Goal: Use online tool/utility: Utilize a website feature to perform a specific function

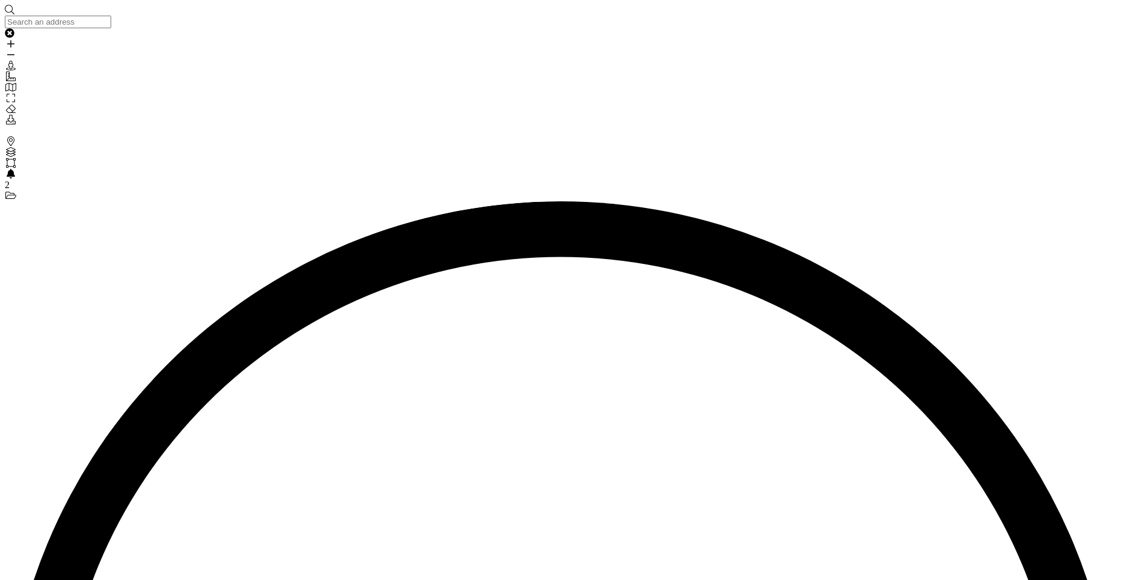
drag, startPoint x: 246, startPoint y: 286, endPoint x: 280, endPoint y: 276, distance: 34.6
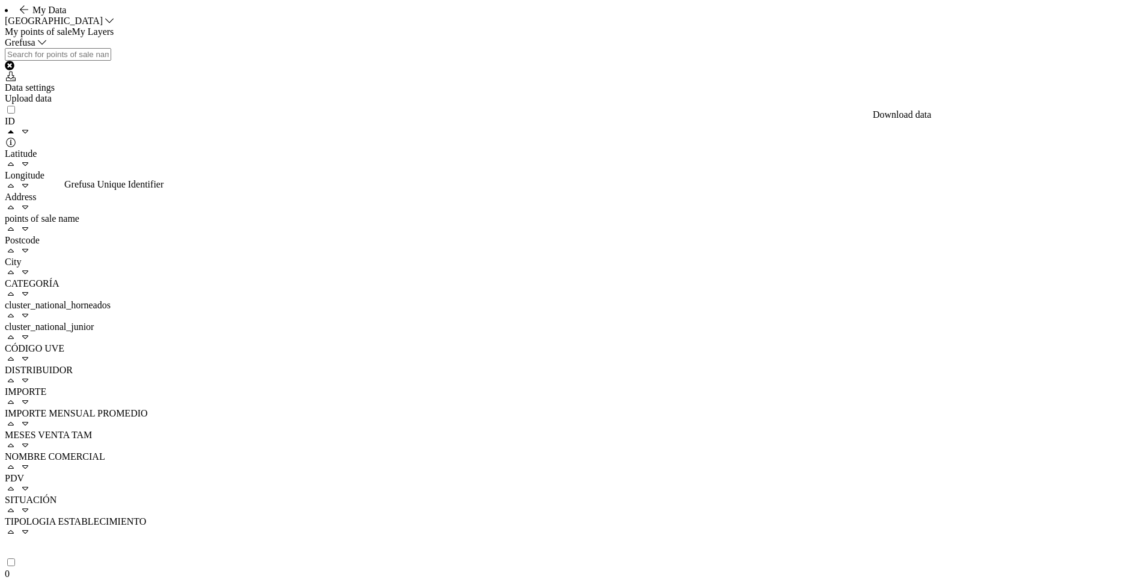
scroll to position [0, 400]
click at [111, 300] on span "cluster_national_horneados" at bounding box center [58, 305] width 106 height 10
click at [118, 322] on div "cluster_national_junior" at bounding box center [62, 333] width 114 height 22
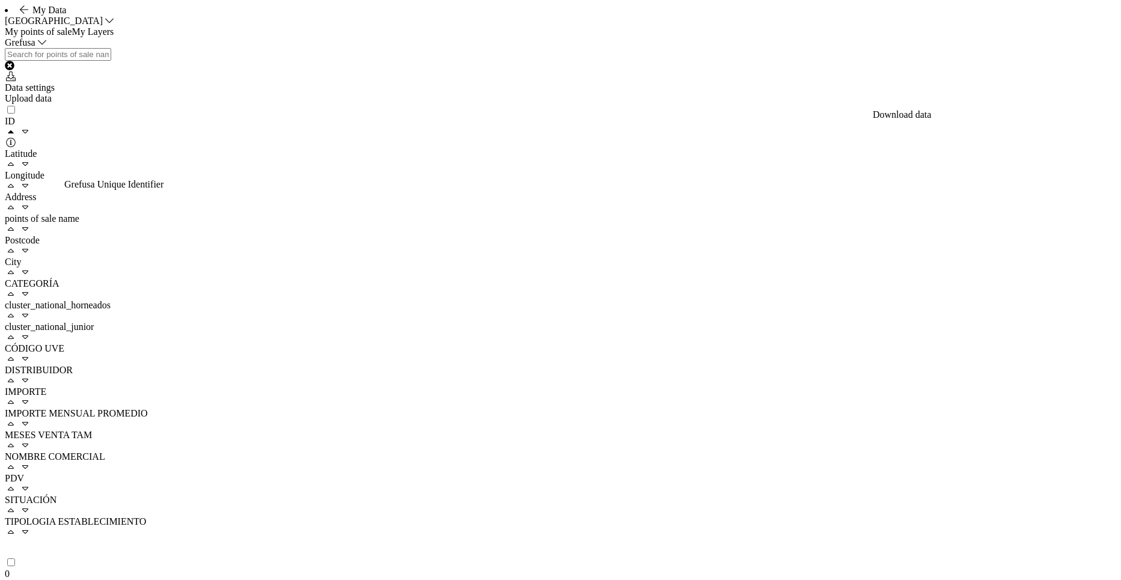
click at [338, 104] on div "Data settings Upload data" at bounding box center [560, 76] width 1111 height 56
drag, startPoint x: 450, startPoint y: 526, endPoint x: 460, endPoint y: 527, distance: 10.3
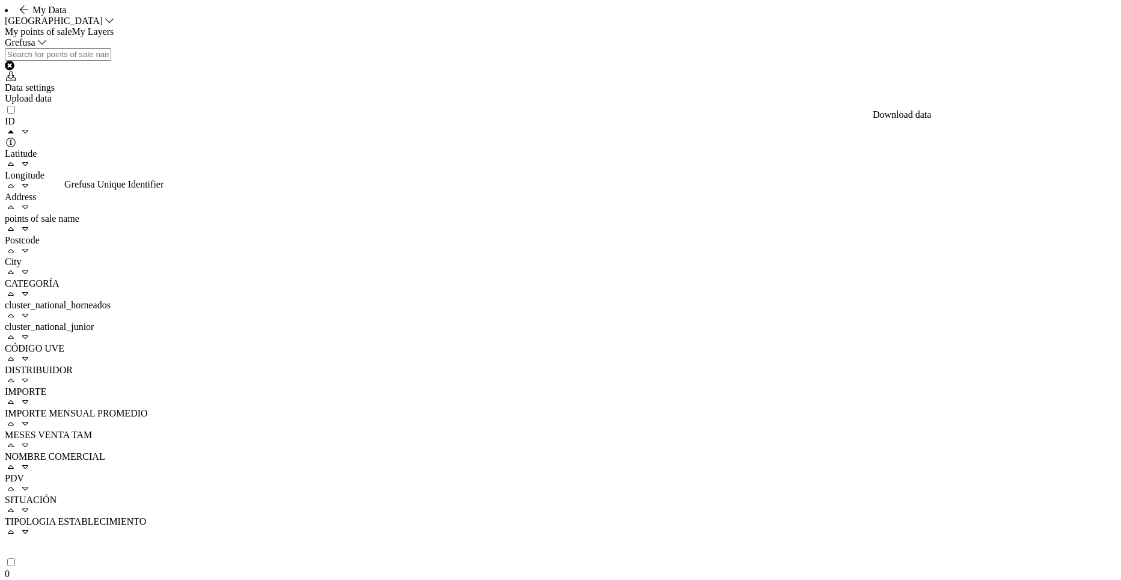
click at [73, 365] on span "DISTRIBUIDOR" at bounding box center [39, 370] width 68 height 10
drag, startPoint x: 47, startPoint y: 207, endPoint x: 56, endPoint y: 368, distance: 160.7
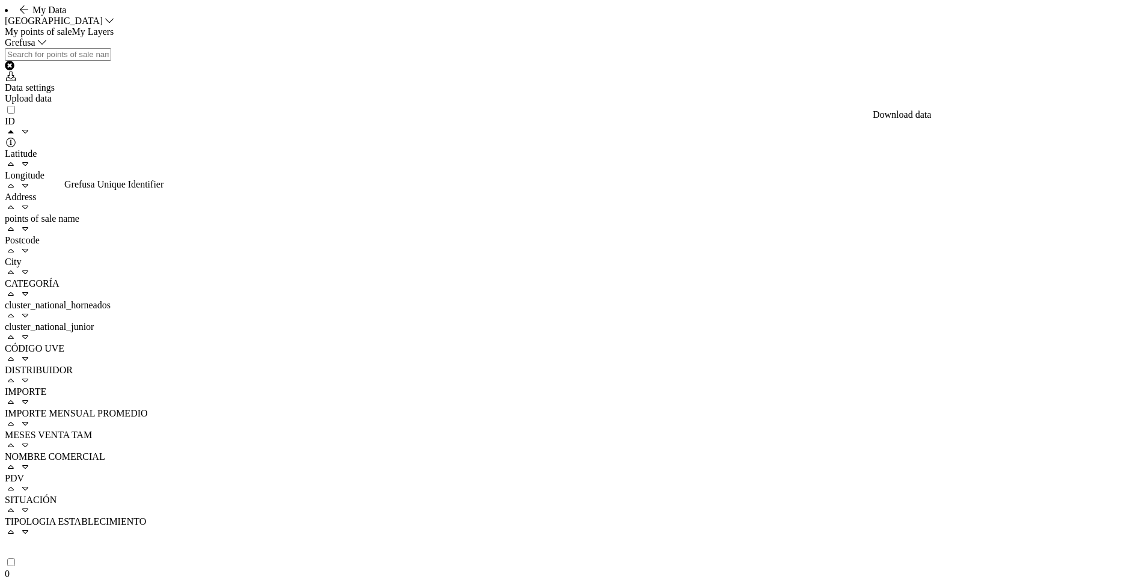
click at [40, 569] on div "0" at bounding box center [29, 574] width 48 height 11
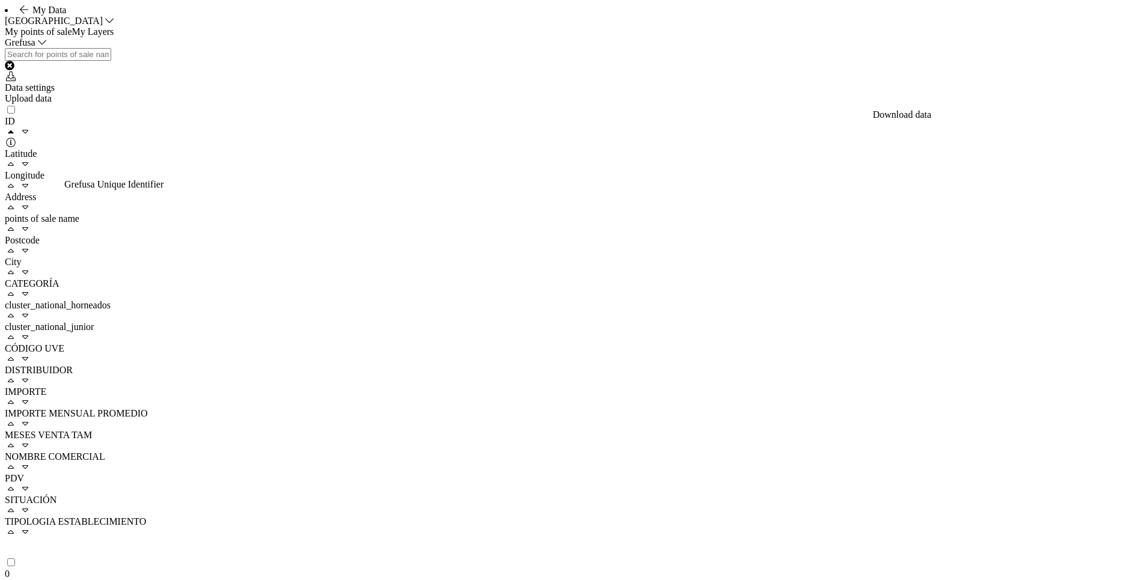
click at [302, 26] on div "My Data [GEOGRAPHIC_DATA]" at bounding box center [560, 16] width 1111 height 22
click at [19, 26] on li "My Data [GEOGRAPHIC_DATA]" at bounding box center [560, 16] width 1111 height 22
click at [28, 14] on icon at bounding box center [24, 10] width 12 height 10
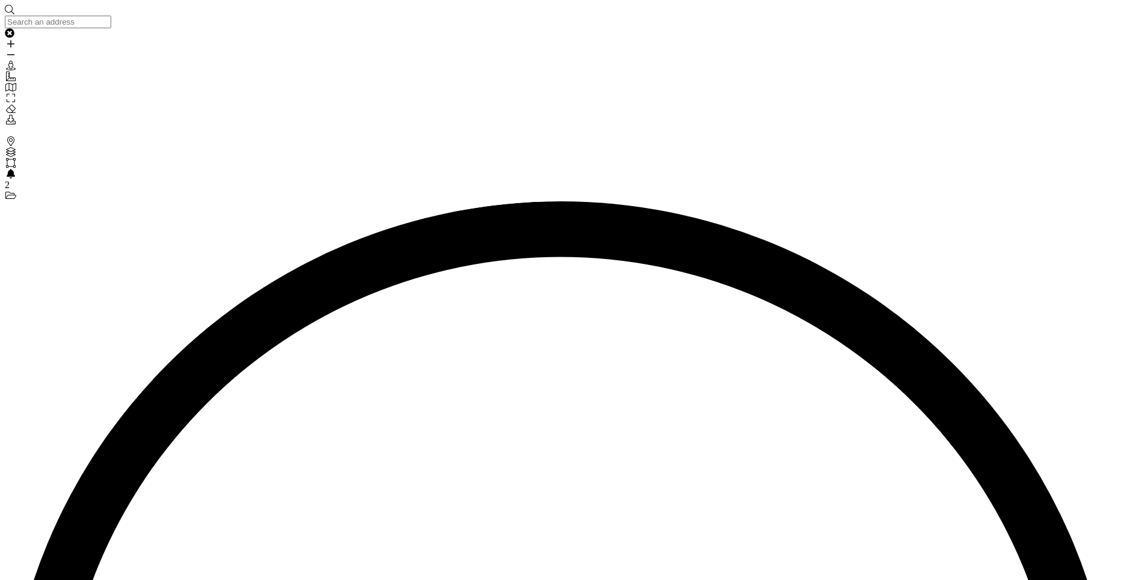
click at [17, 147] on div "Layers" at bounding box center [560, 152] width 1111 height 11
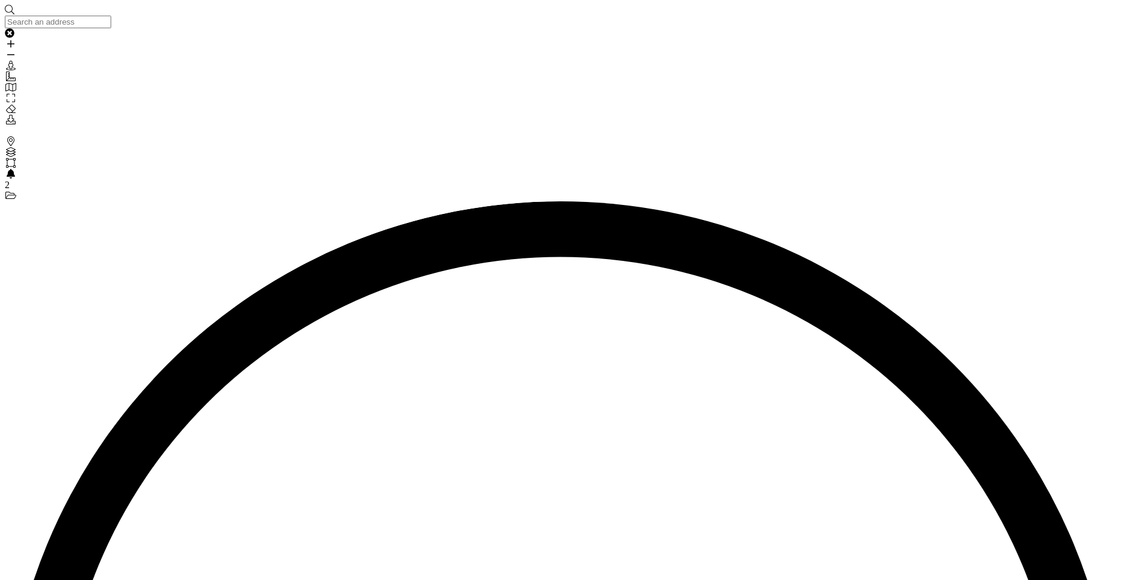
radio input "true"
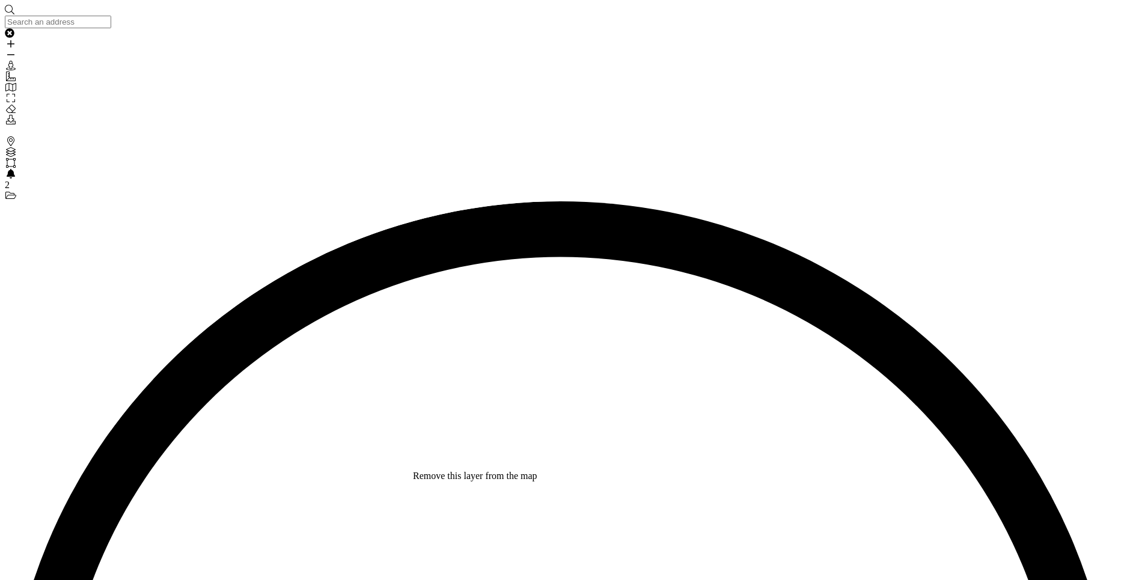
drag, startPoint x: 405, startPoint y: 396, endPoint x: 458, endPoint y: 393, distance: 53.6
drag, startPoint x: 388, startPoint y: 396, endPoint x: 396, endPoint y: 418, distance: 24.1
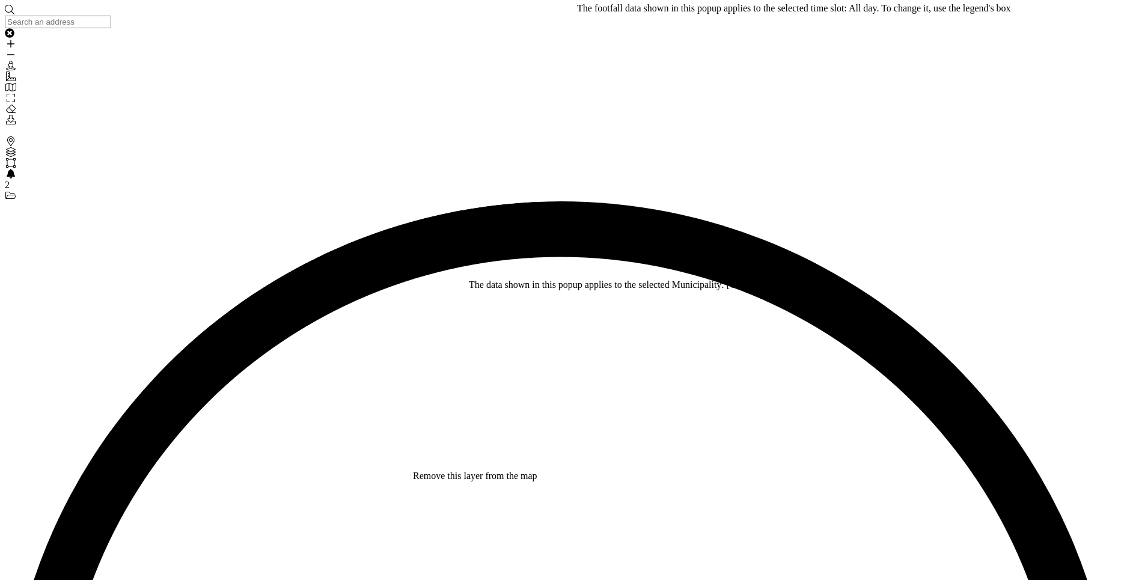
drag, startPoint x: 455, startPoint y: 391, endPoint x: 454, endPoint y: 463, distance: 72.1
drag, startPoint x: 455, startPoint y: 406, endPoint x: 490, endPoint y: 489, distance: 90.0
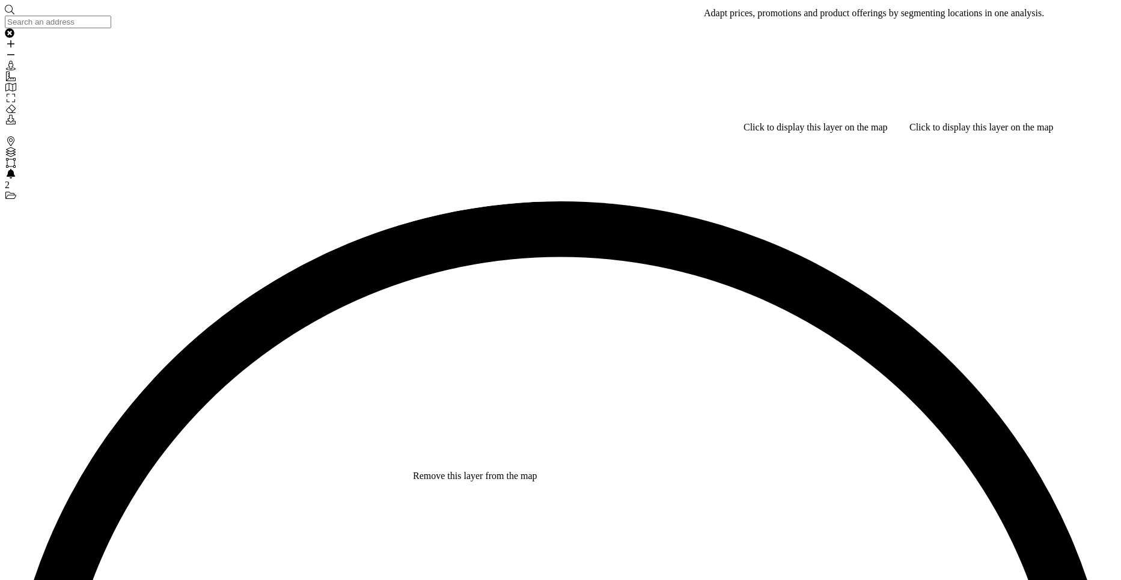
type input "cl"
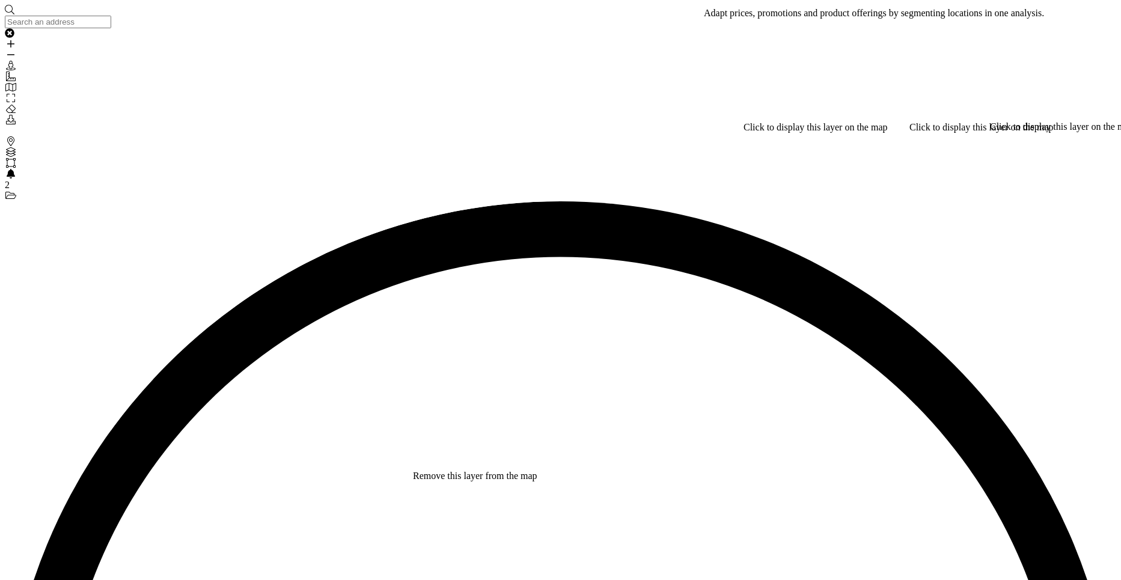
type input "clu"
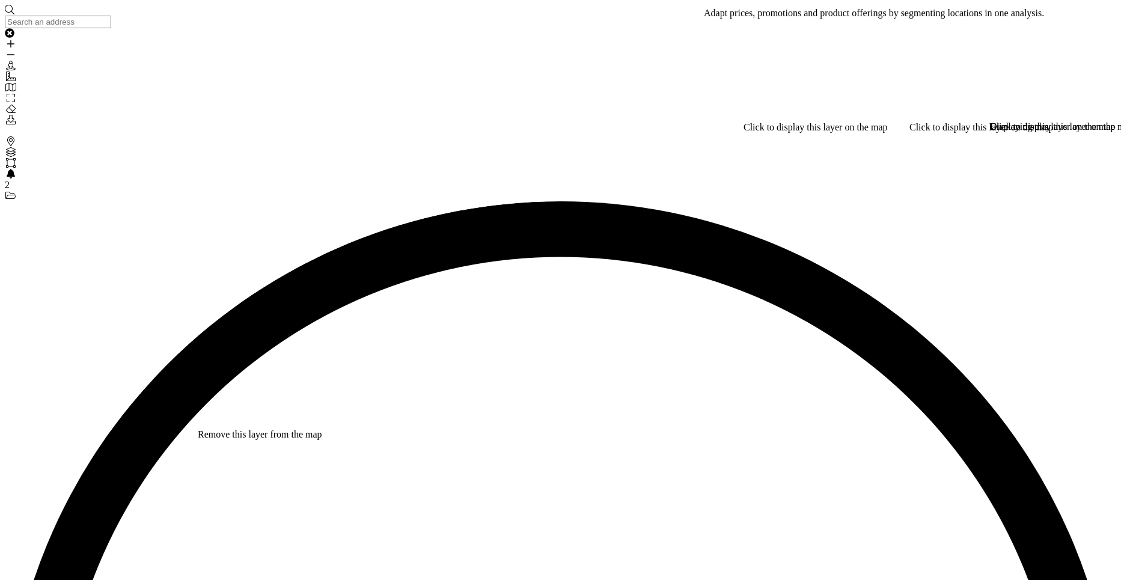
type input "cli"
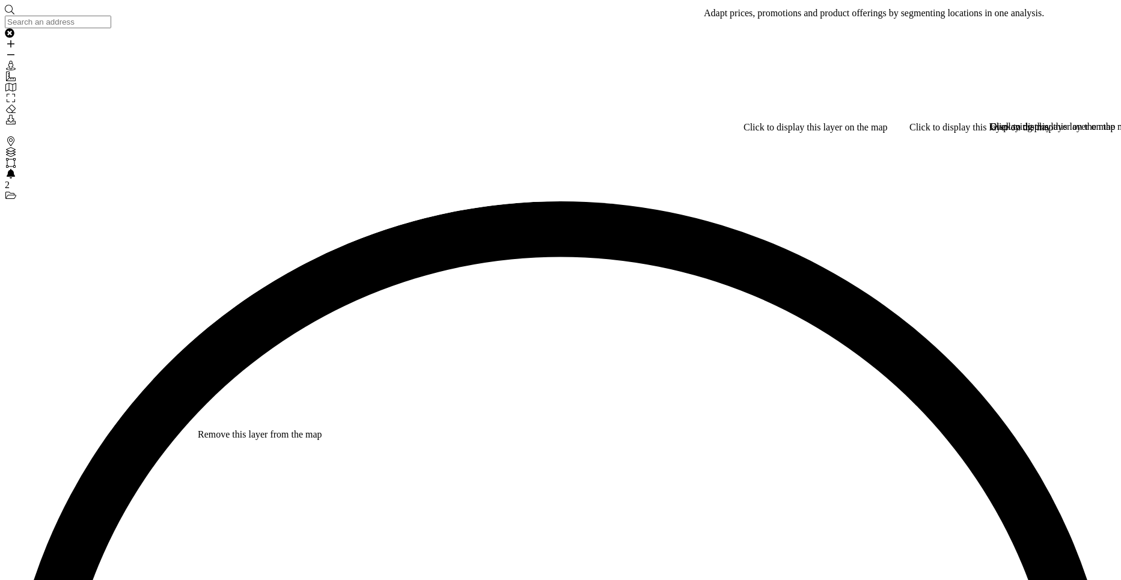
type input "clu"
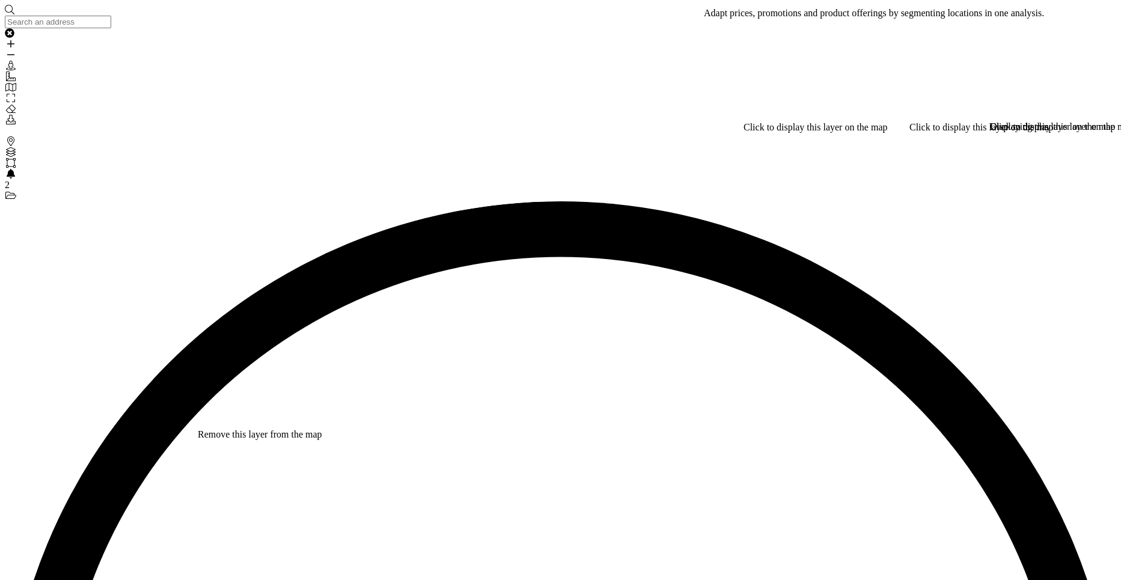
checkbox input "true"
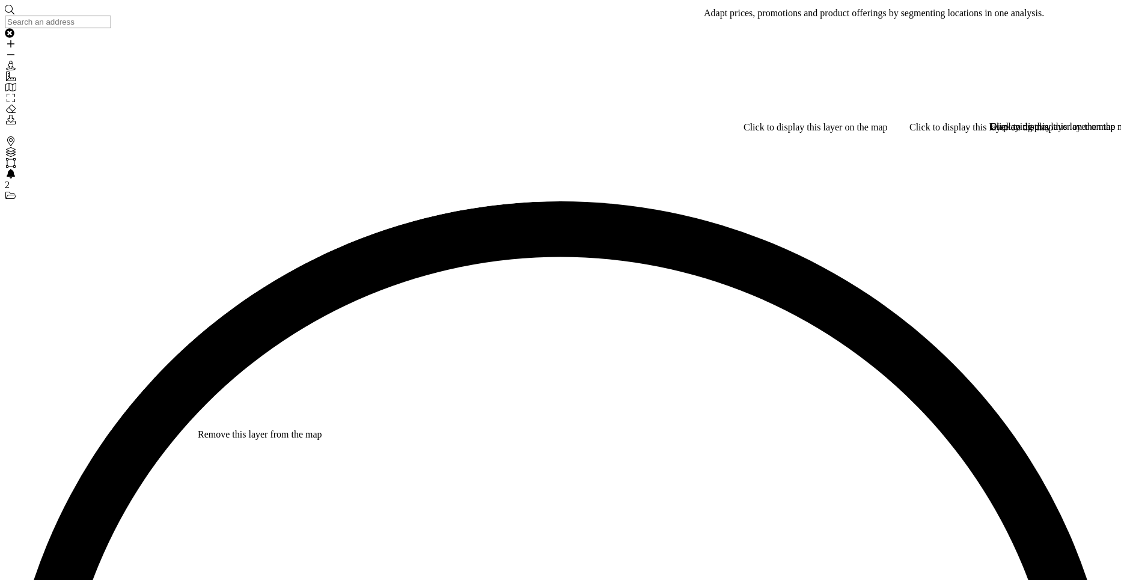
checkbox input "true"
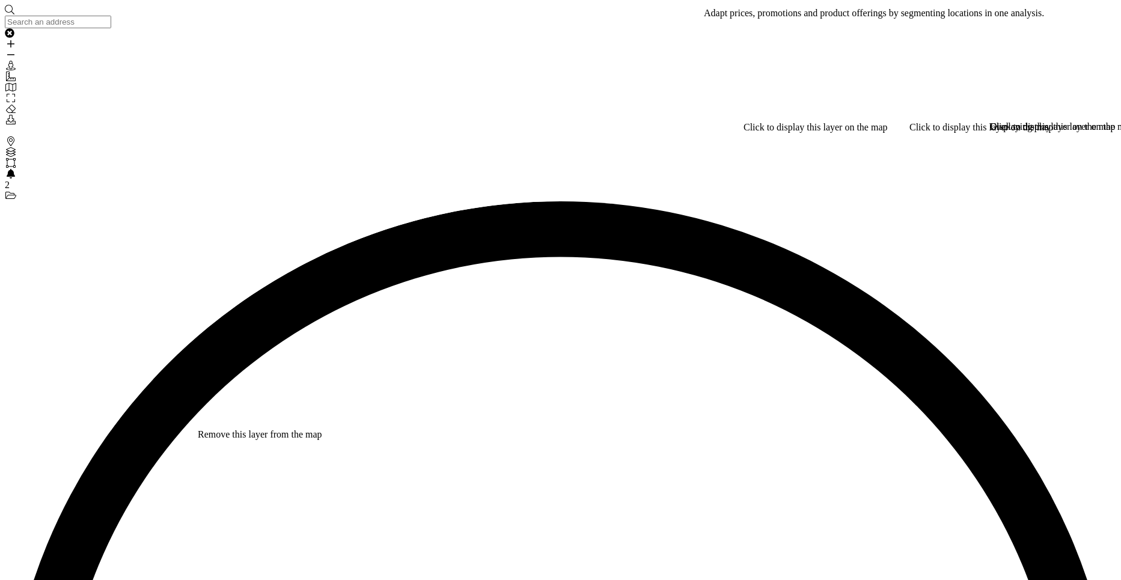
checkbox input "true"
drag, startPoint x: 81, startPoint y: 560, endPoint x: 118, endPoint y: 556, distance: 37.4
